Goal: Task Accomplishment & Management: Manage account settings

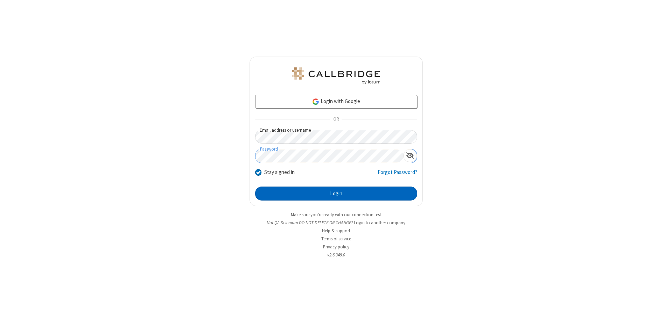
click at [336, 194] on button "Login" at bounding box center [336, 194] width 162 height 14
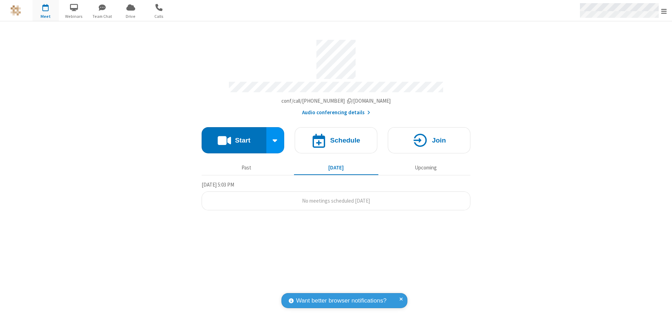
click at [663, 11] on span "Open menu" at bounding box center [664, 11] width 6 height 7
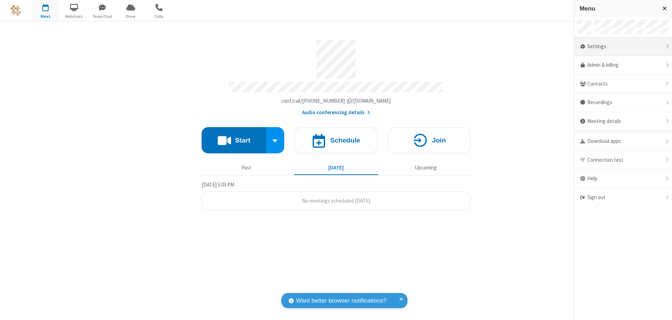
click at [634, 47] on div "Settings" at bounding box center [623, 46] width 98 height 19
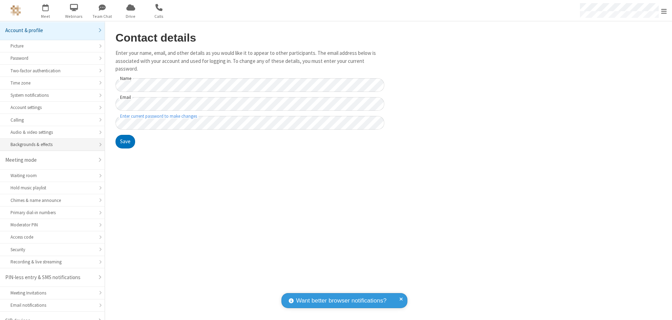
click at [50, 141] on div "Backgrounds & effects" at bounding box center [52, 144] width 84 height 7
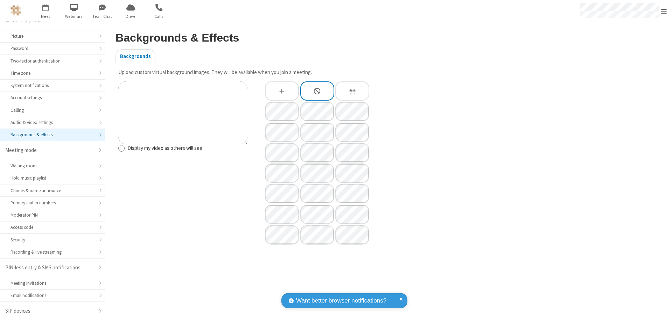
type input "C:\fakepath\virtual_background_test.jpg"
